Goal: Task Accomplishment & Management: Complete application form

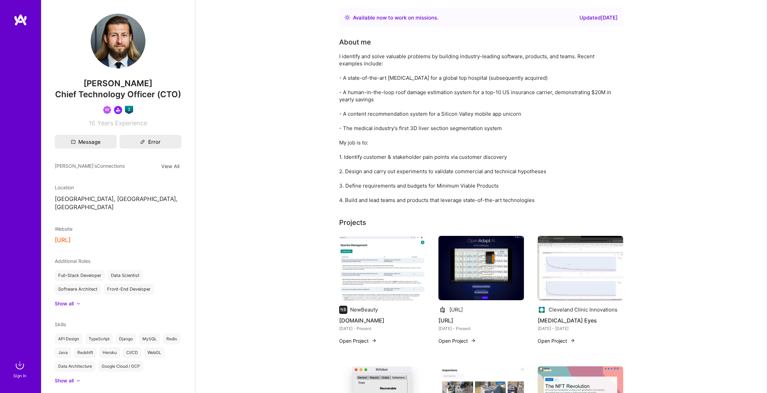
click at [24, 20] on img at bounding box center [21, 20] width 14 height 12
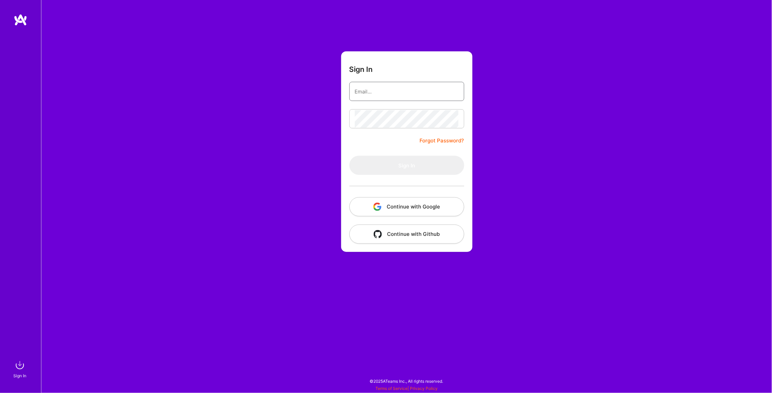
type input "[EMAIL_ADDRESS][DOMAIN_NAME]"
click at [407, 165] on button "Sign In" at bounding box center [407, 165] width 115 height 19
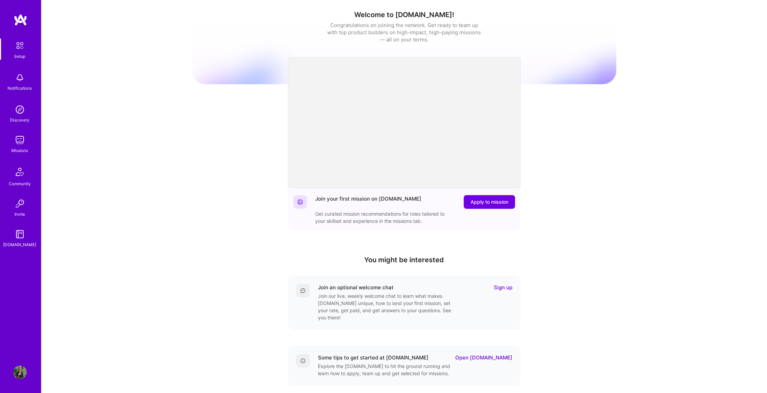
click at [23, 113] on img at bounding box center [20, 110] width 14 height 14
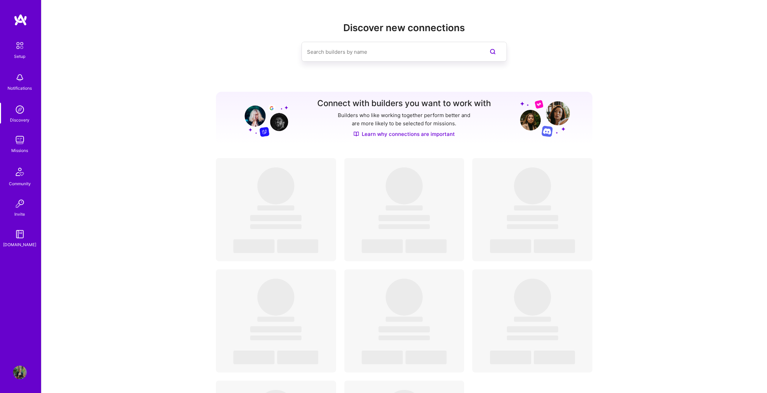
click at [22, 139] on img at bounding box center [20, 140] width 14 height 14
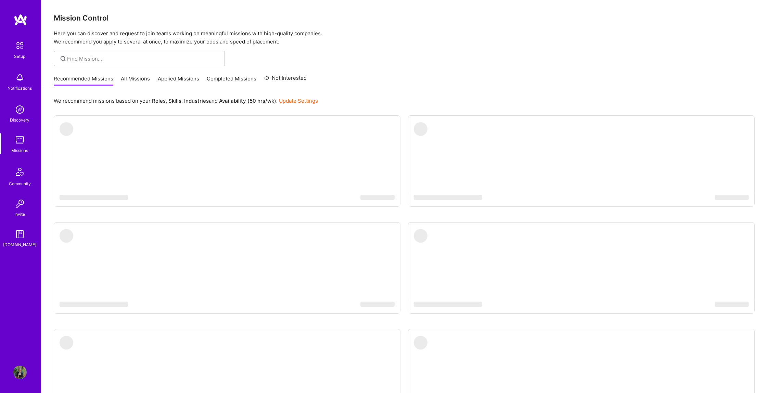
click at [175, 77] on link "Applied Missions" at bounding box center [178, 80] width 41 height 11
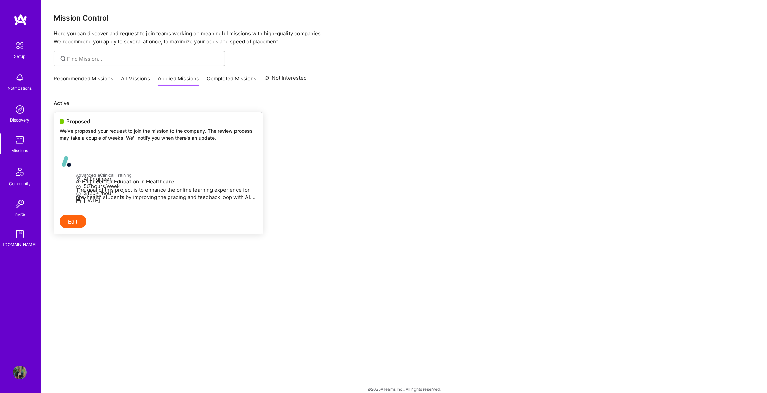
click at [175, 149] on link "Advanced eClinical Training AI Engineer for Education in Healthcare The goal of…" at bounding box center [158, 181] width 209 height 65
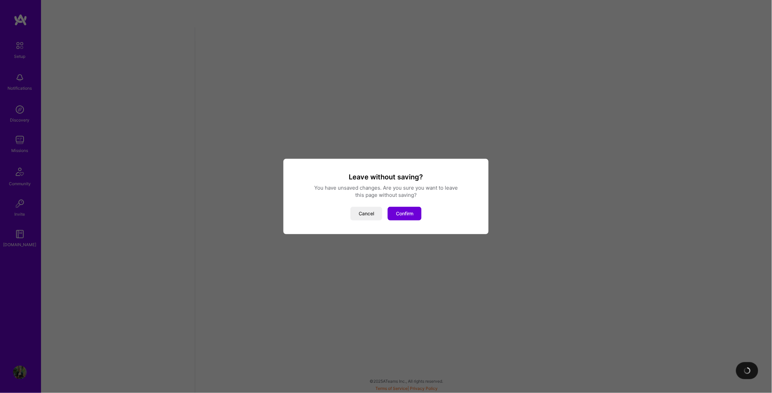
select select "CA"
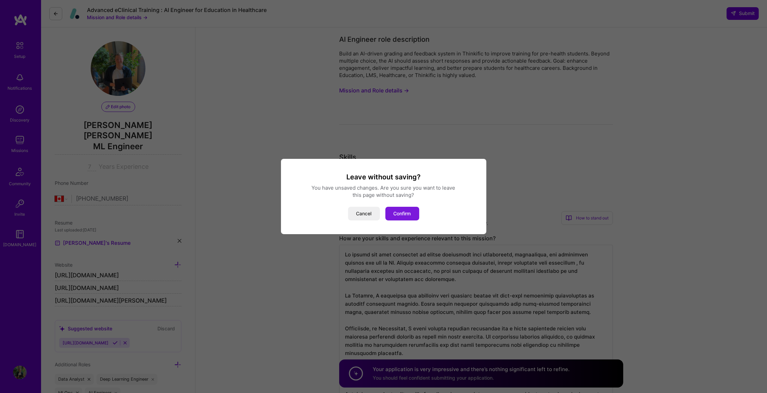
click at [390, 211] on button "Confirm" at bounding box center [402, 214] width 34 height 14
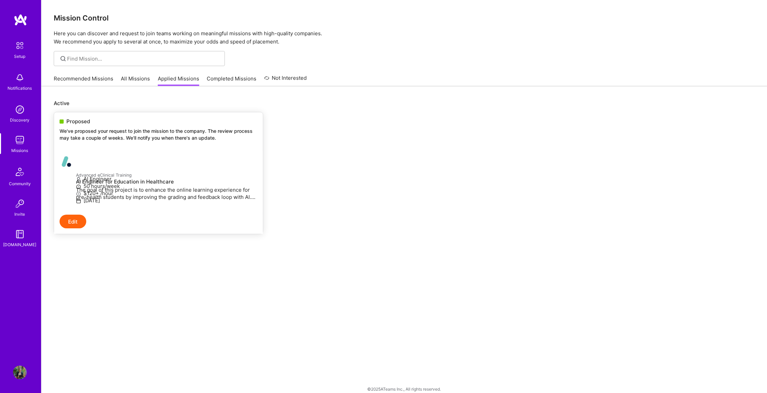
click at [76, 165] on div at bounding box center [68, 162] width 16 height 14
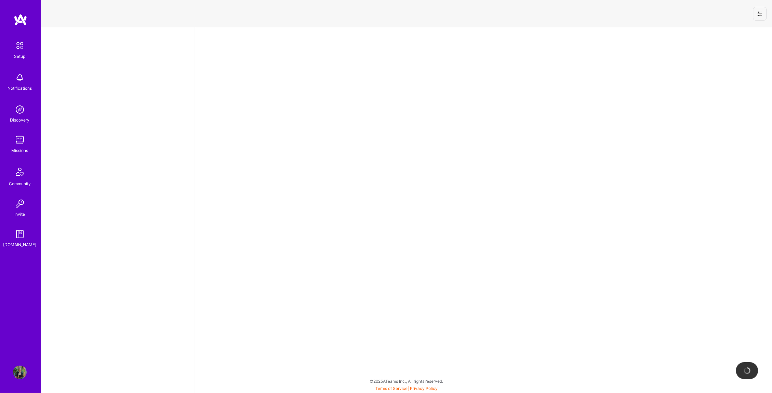
select select "CA"
